Goal: Task Accomplishment & Management: Use online tool/utility

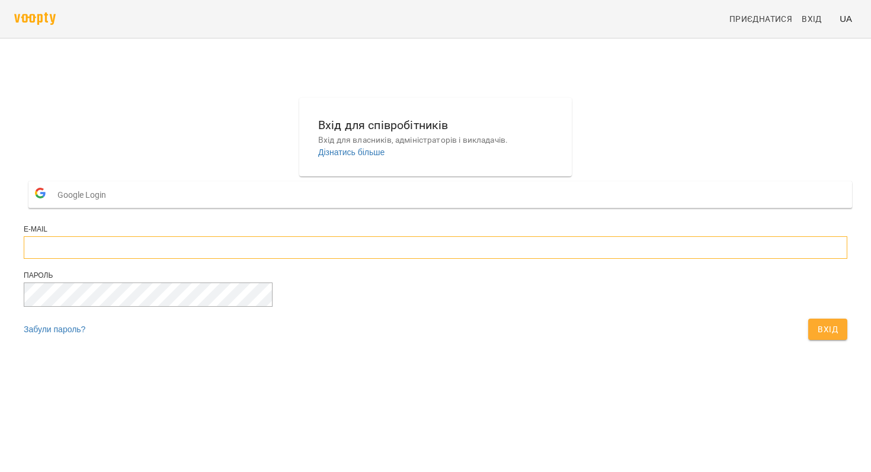
click at [457, 259] on input "email" at bounding box center [436, 247] width 824 height 23
type input "**********"
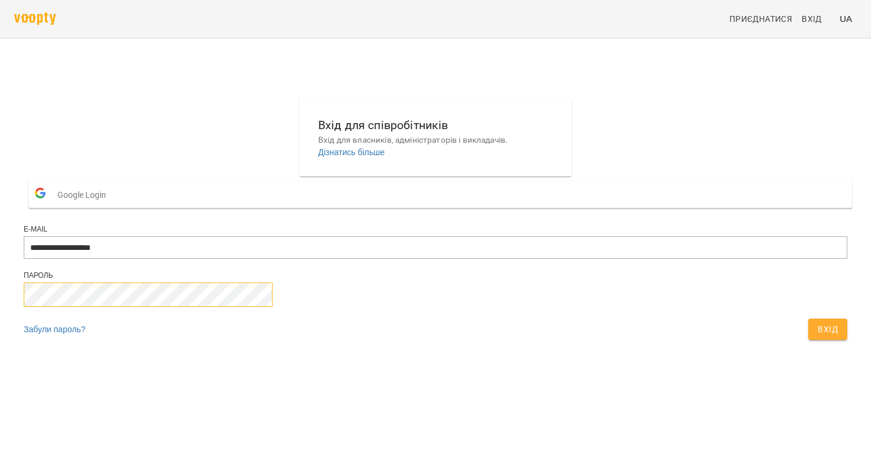
click at [808, 319] on button "Вхід" at bounding box center [827, 329] width 39 height 21
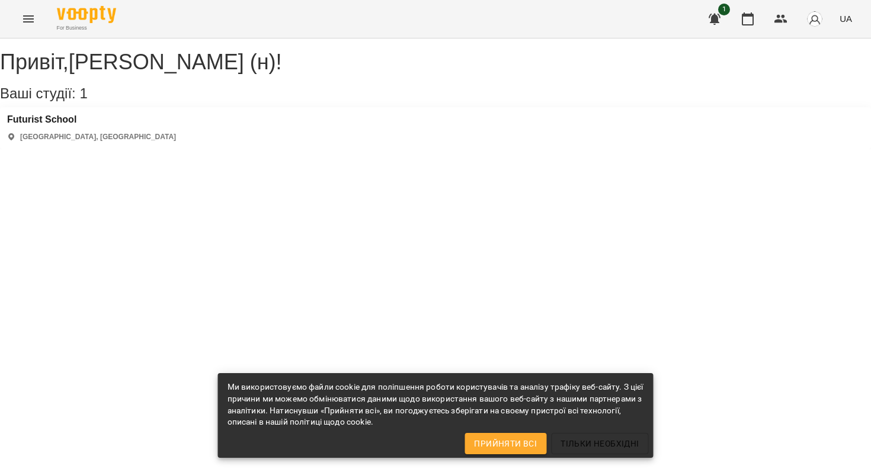
click at [720, 14] on icon "button" at bounding box center [715, 19] width 12 height 11
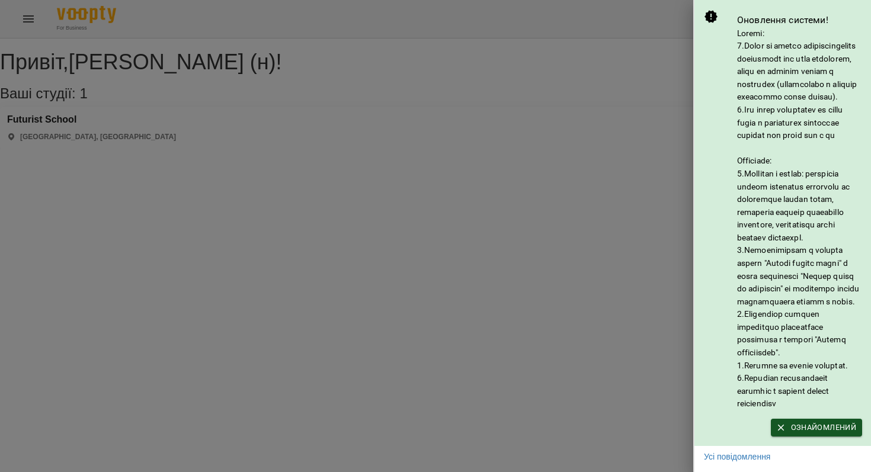
scroll to position [40, 0]
click at [786, 426] on span "Ознайомлений" at bounding box center [816, 427] width 79 height 13
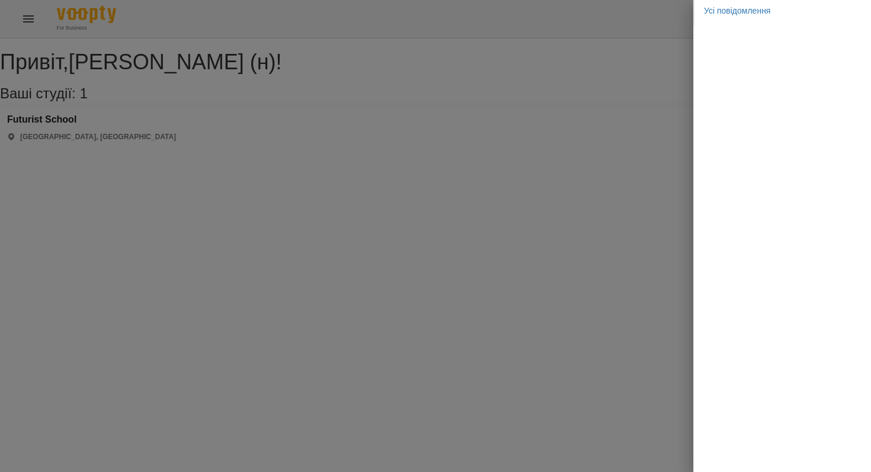
click at [642, 369] on div at bounding box center [435, 236] width 871 height 472
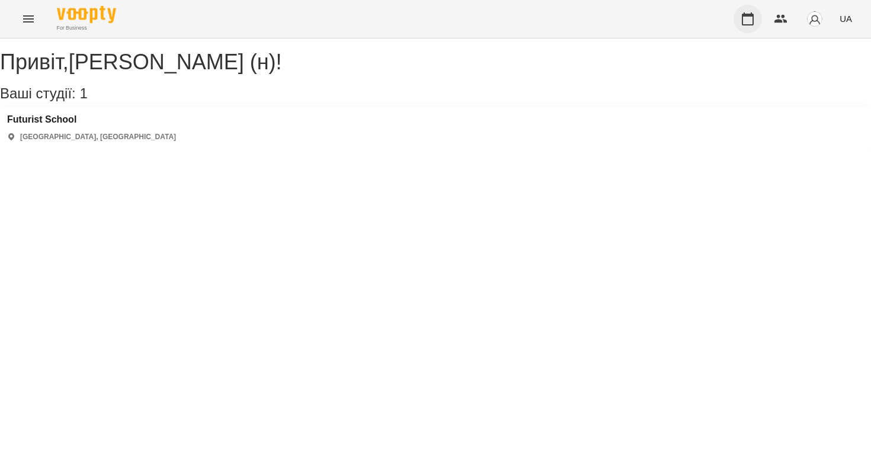
click at [743, 17] on icon "button" at bounding box center [748, 19] width 14 height 14
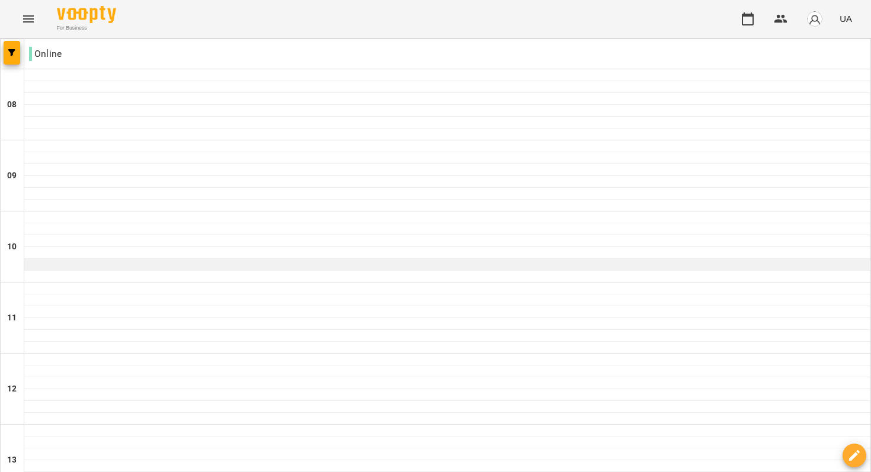
scroll to position [590, 0]
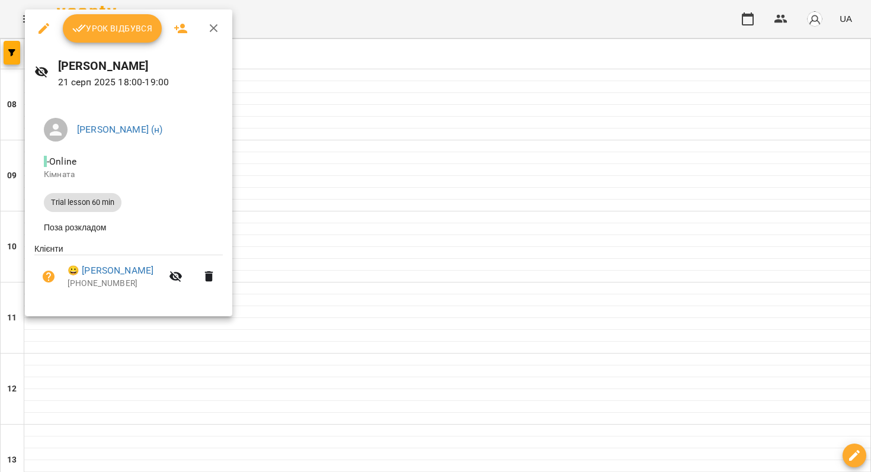
click at [295, 108] on div at bounding box center [435, 236] width 871 height 472
